Goal: Navigation & Orientation: Go to known website

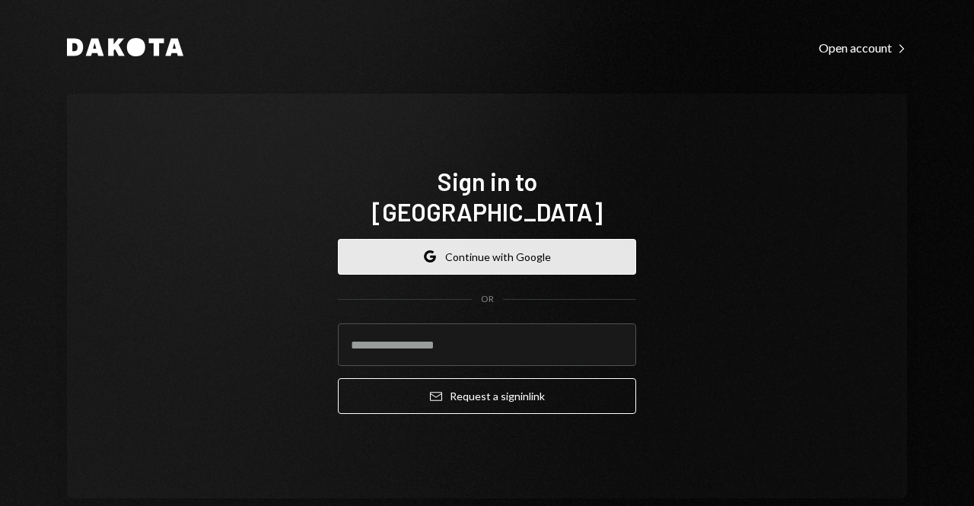
click at [568, 246] on button "Google Continue with Google" at bounding box center [487, 257] width 298 height 36
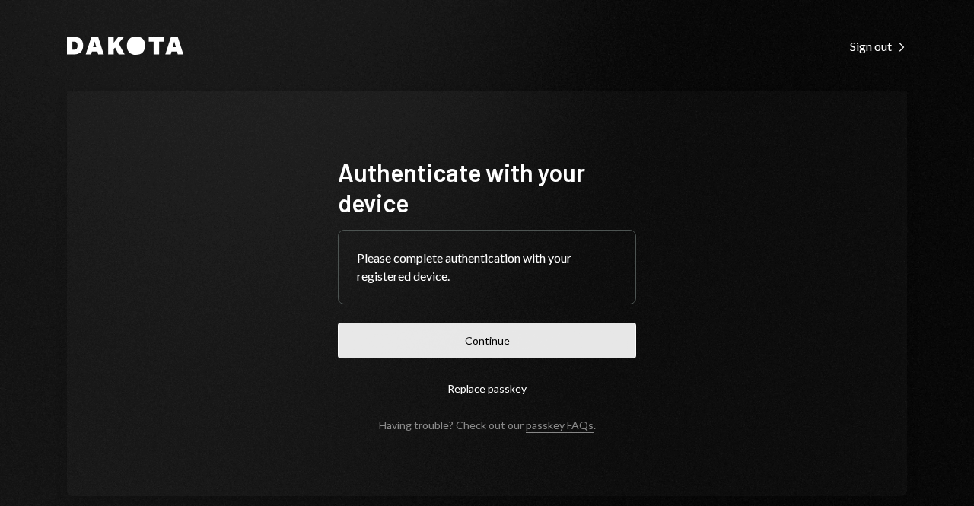
click at [540, 349] on button "Continue" at bounding box center [487, 341] width 298 height 36
